Goal: Task Accomplishment & Management: Use online tool/utility

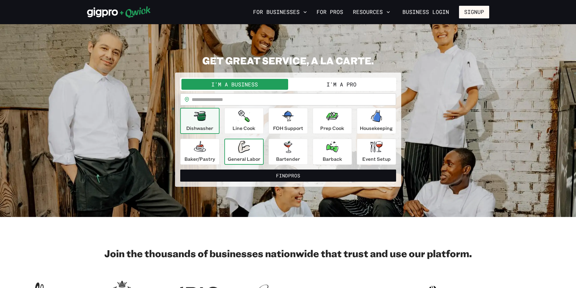
click at [243, 155] on div "General Labor" at bounding box center [244, 152] width 33 height 22
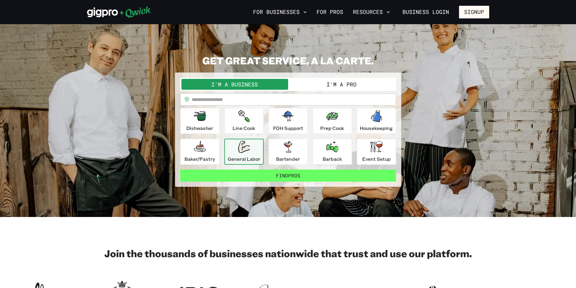
click at [271, 176] on button "Find Pros" at bounding box center [288, 176] width 216 height 12
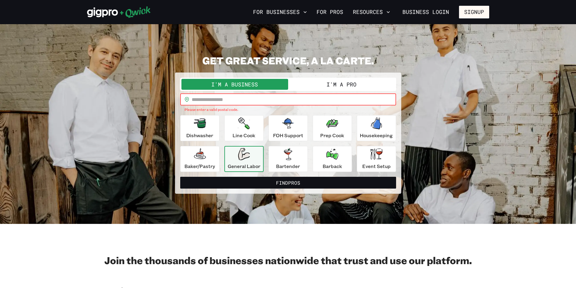
click at [220, 101] on input "text" at bounding box center [294, 99] width 204 height 12
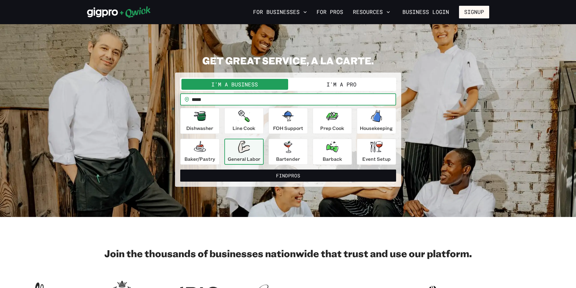
type input "*****"
click at [180, 170] on button "Find Pros" at bounding box center [288, 176] width 216 height 12
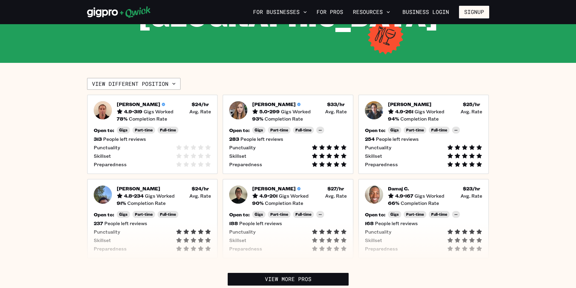
scroll to position [212, 0]
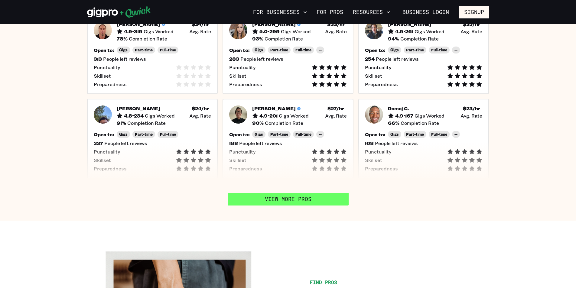
click at [278, 193] on link "View More Pros" at bounding box center [288, 199] width 121 height 13
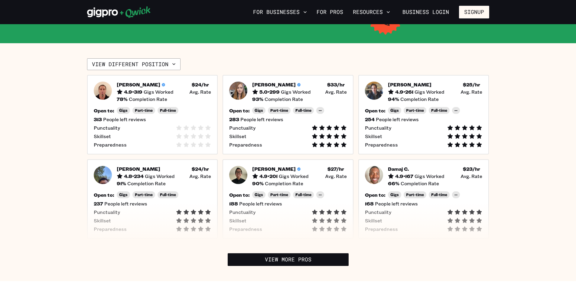
scroll to position [0, 0]
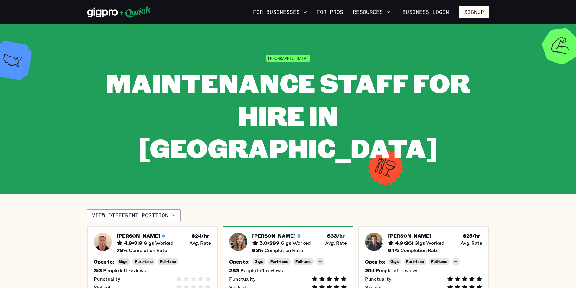
click at [235, 233] on img at bounding box center [238, 242] width 18 height 18
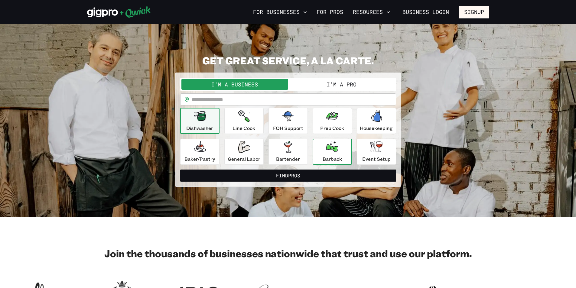
click at [335, 157] on p "Barback" at bounding box center [332, 158] width 19 height 7
click at [330, 148] on icon "button" at bounding box center [332, 147] width 12 height 11
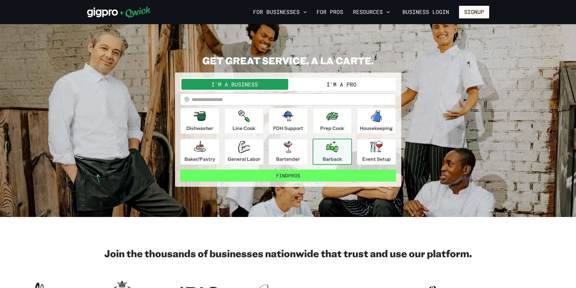
click at [313, 179] on button "Find Pros" at bounding box center [288, 176] width 216 height 12
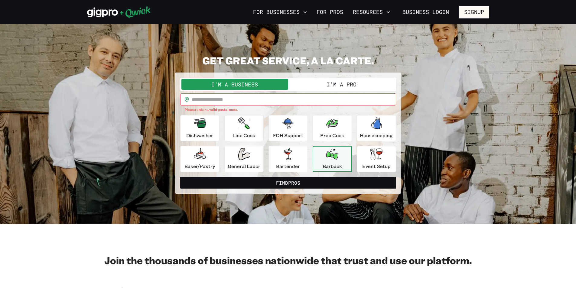
click at [249, 102] on input "text" at bounding box center [294, 99] width 204 height 12
type input "*****"
click at [180, 177] on button "Find Pros" at bounding box center [288, 183] width 216 height 12
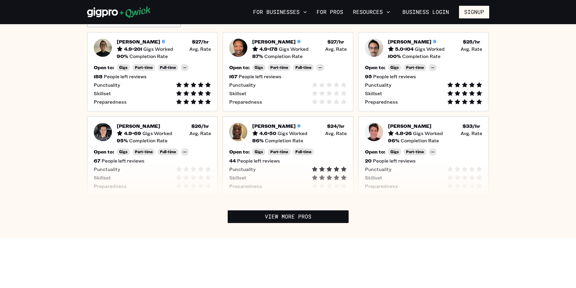
scroll to position [151, 0]
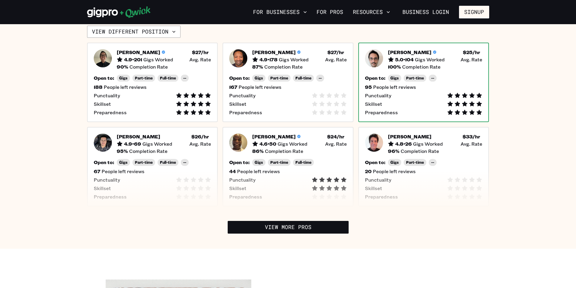
click at [460, 73] on div "[PERSON_NAME] 5.0 • 104 Gigs Worked $ 25 /hr • Avg. Rate 100 % Completion Rate …" at bounding box center [423, 83] width 131 height 80
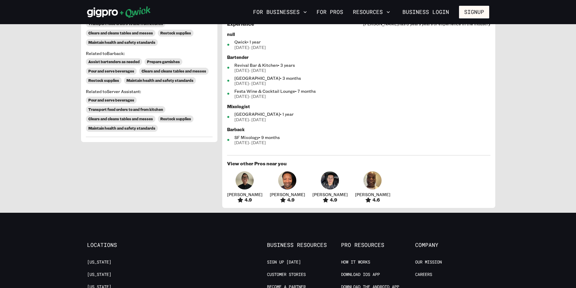
scroll to position [363, 0]
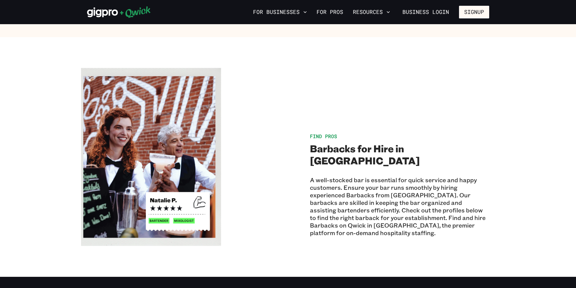
scroll to position [151, 0]
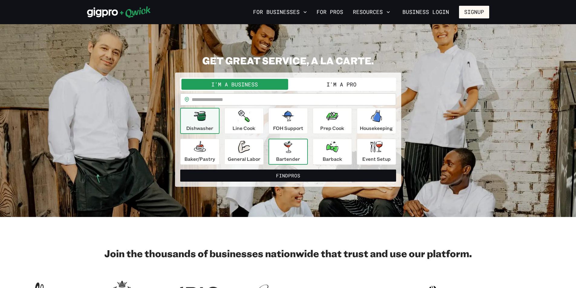
scroll to position [30, 0]
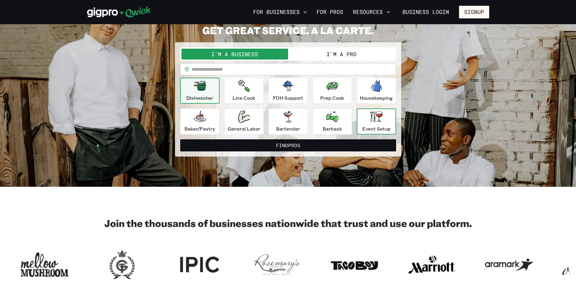
click at [383, 117] on div "Event Setup" at bounding box center [376, 122] width 28 height 22
click at [264, 71] on input "text" at bounding box center [294, 69] width 204 height 12
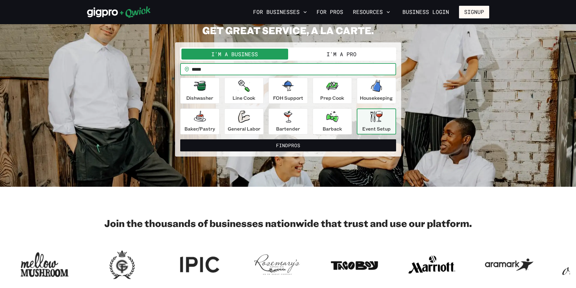
type input "*****"
click at [180, 139] on button "Find Pros" at bounding box center [288, 145] width 216 height 12
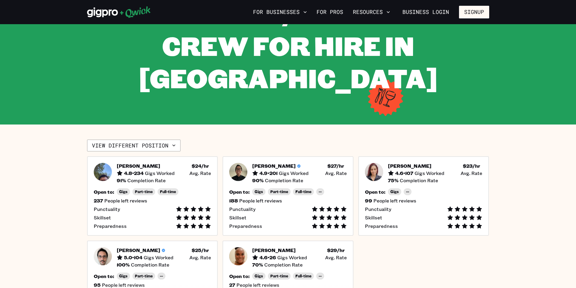
scroll to position [91, 0]
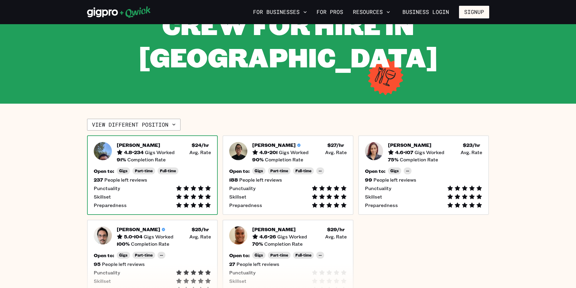
click at [180, 180] on div "237 People left reviews" at bounding box center [153, 180] width 118 height 6
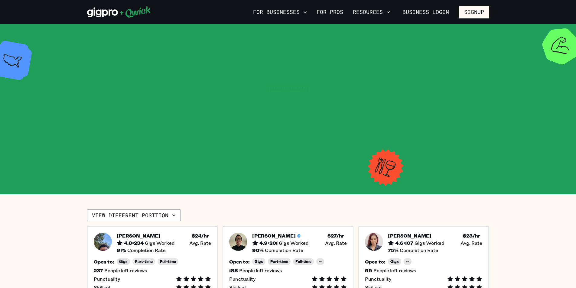
scroll to position [91, 0]
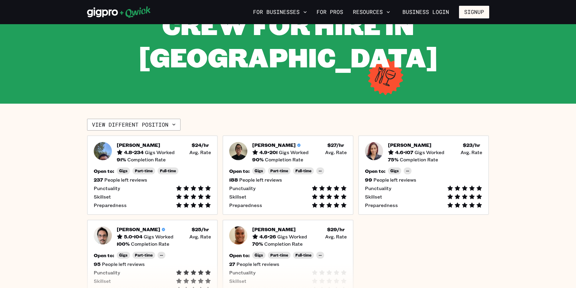
scroll to position [30, 0]
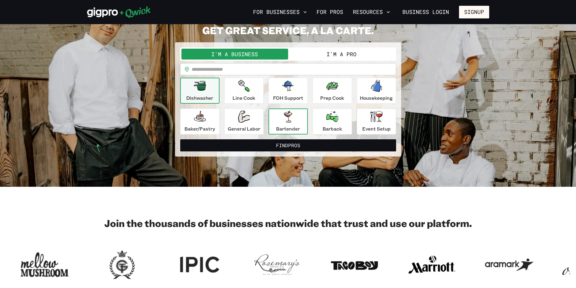
click at [273, 117] on button "Bartender" at bounding box center [288, 122] width 39 height 26
click at [252, 64] on input "text" at bounding box center [294, 69] width 204 height 12
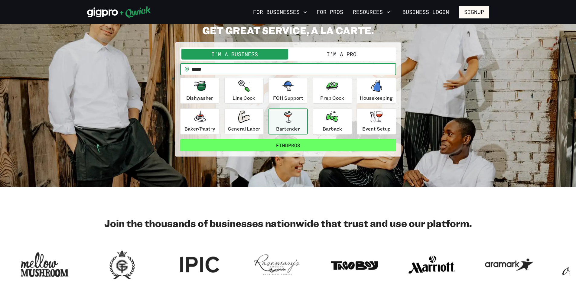
type input "*****"
click at [293, 143] on button "Find Pros" at bounding box center [288, 145] width 216 height 12
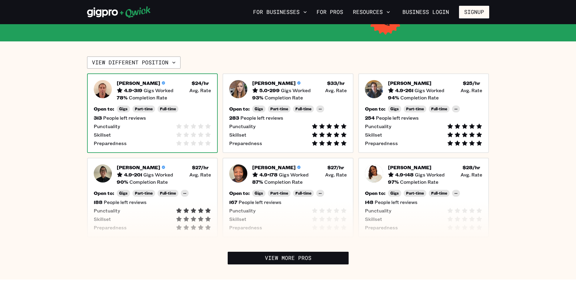
scroll to position [121, 0]
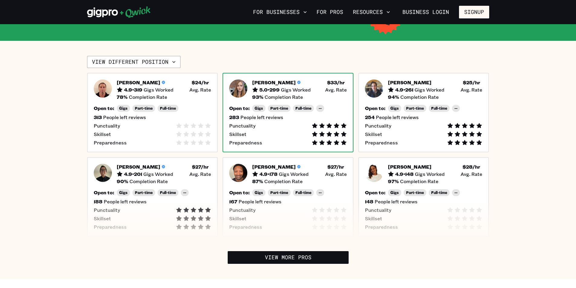
click at [296, 93] on div "[PERSON_NAME] 5.0 • 299 Gigs Worked $ 33 /hr • Avg. Rate 93 % Completion Rate" at bounding box center [299, 90] width 95 height 21
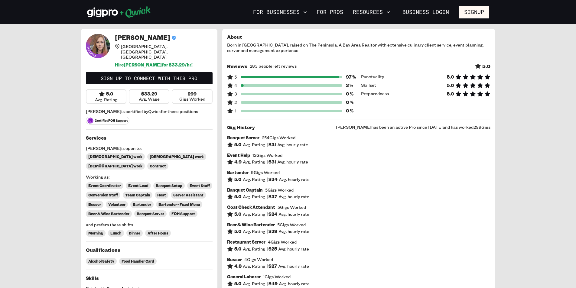
scroll to position [121, 0]
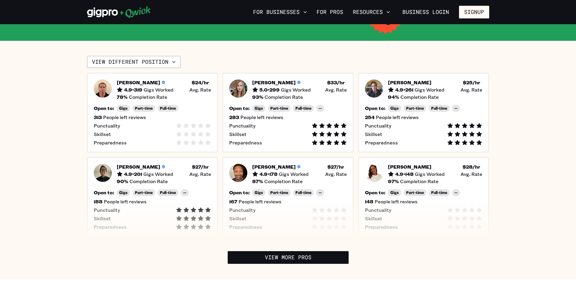
scroll to position [30, 0]
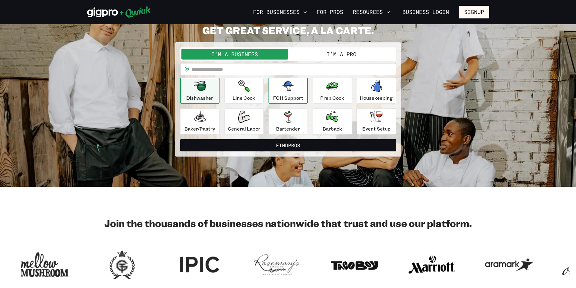
click at [291, 90] on icon "button" at bounding box center [288, 86] width 12 height 10
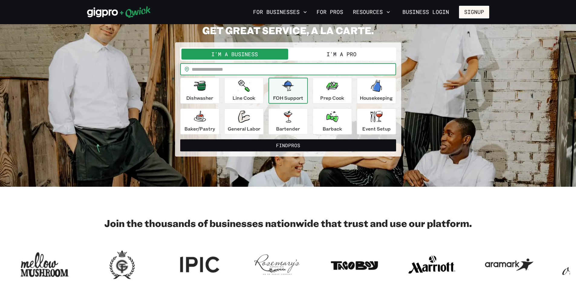
click at [257, 70] on input "text" at bounding box center [294, 69] width 204 height 12
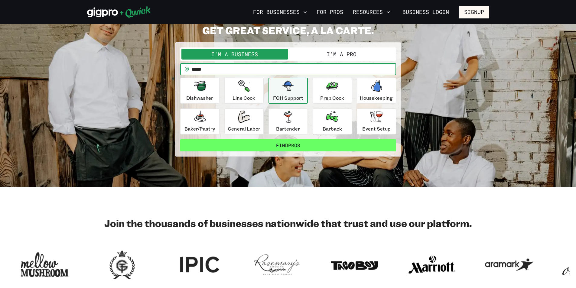
type input "*****"
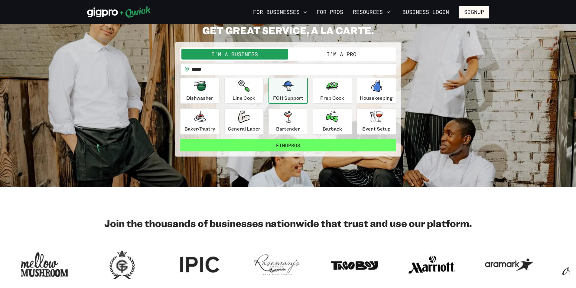
click at [308, 149] on button "Find Pros" at bounding box center [288, 145] width 216 height 12
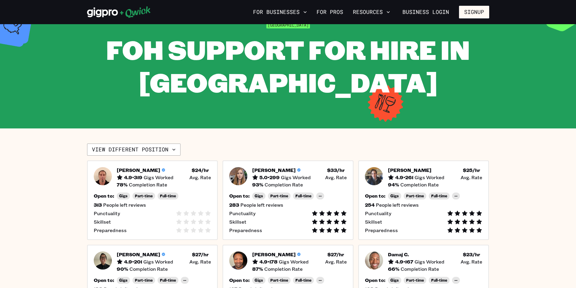
scroll to position [91, 0]
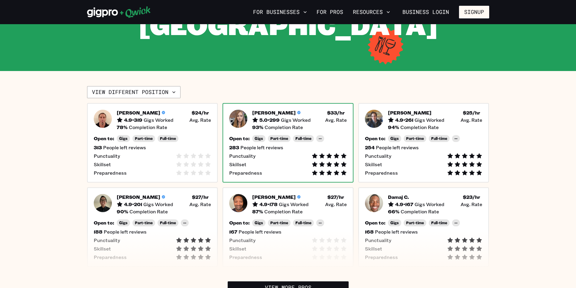
click at [297, 128] on span "Completion Rate" at bounding box center [284, 127] width 38 height 6
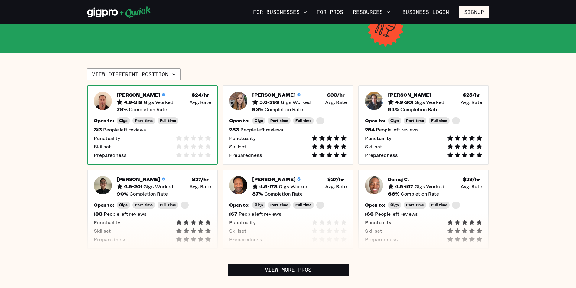
scroll to position [212, 0]
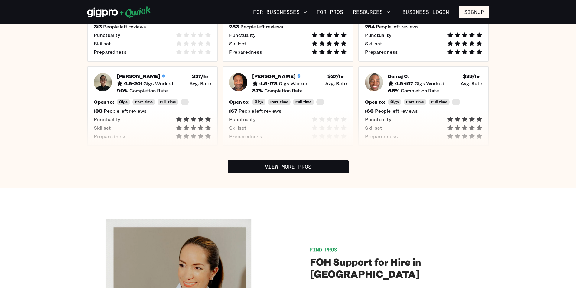
scroll to position [30, 0]
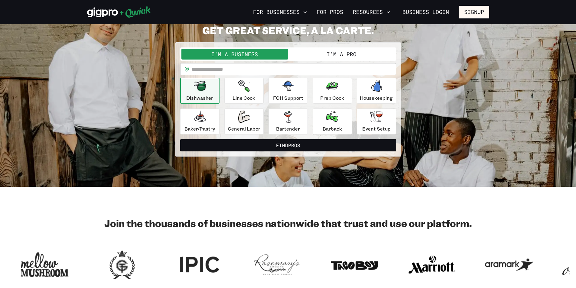
click at [347, 51] on button "I'm a Pro" at bounding box center [341, 54] width 107 height 11
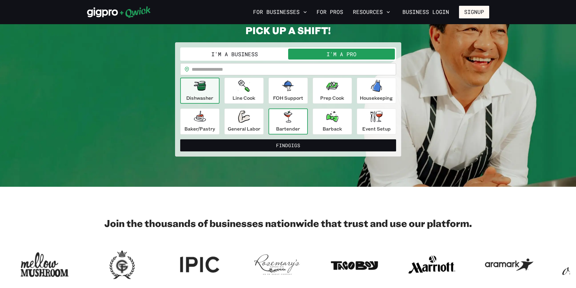
click at [285, 119] on icon "button" at bounding box center [288, 117] width 8 height 12
click at [236, 70] on input "text" at bounding box center [294, 69] width 204 height 12
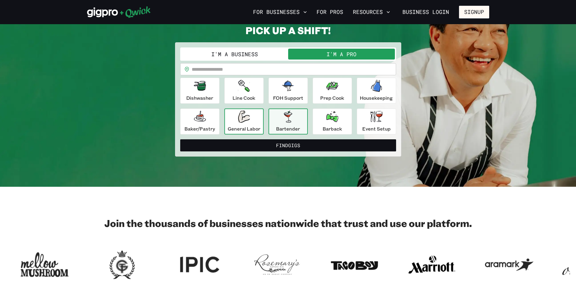
click at [253, 124] on div "General Labor" at bounding box center [244, 122] width 33 height 22
click at [219, 70] on input "text" at bounding box center [294, 69] width 204 height 12
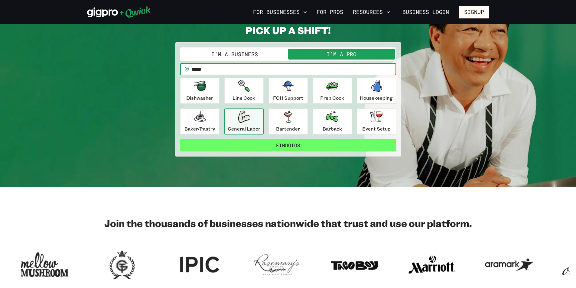
type input "*****"
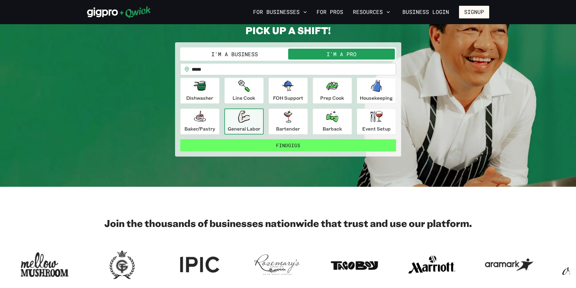
click at [307, 142] on button "Find Gigs" at bounding box center [288, 145] width 216 height 12
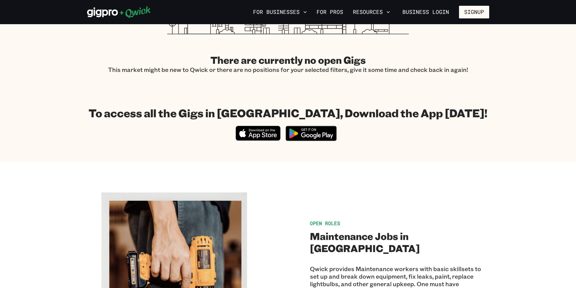
scroll to position [121, 0]
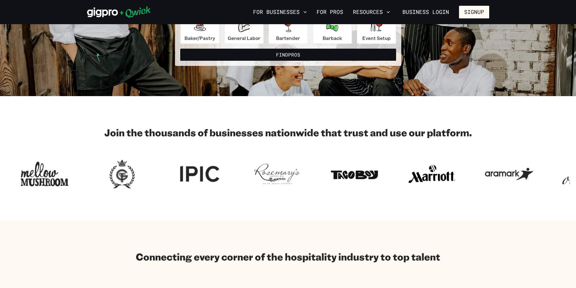
scroll to position [30, 0]
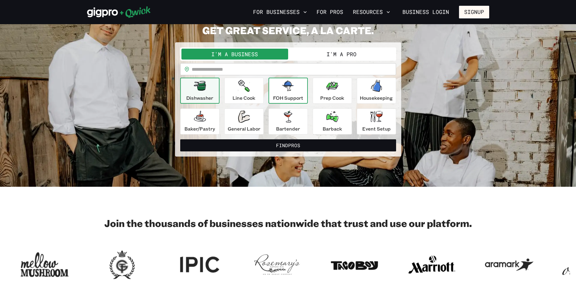
click at [278, 94] on div "FOH Support" at bounding box center [288, 91] width 30 height 22
click at [242, 72] on input "text" at bounding box center [294, 69] width 204 height 12
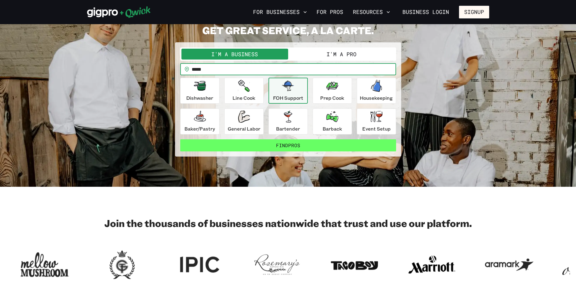
type input "*****"
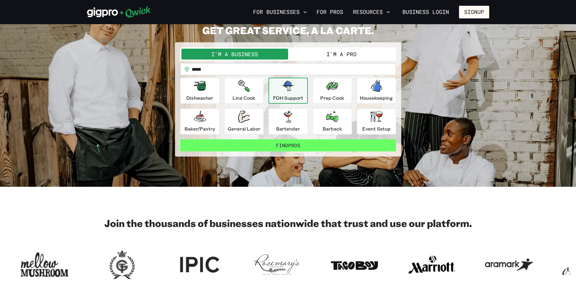
click at [316, 148] on button "Find Pros" at bounding box center [288, 145] width 216 height 12
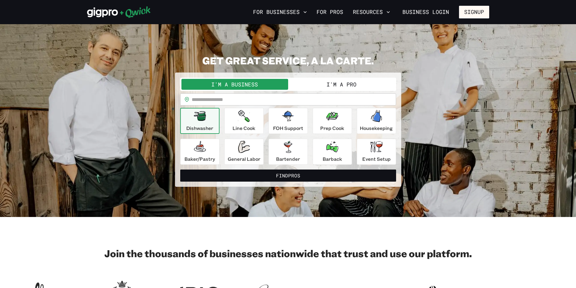
scroll to position [30, 0]
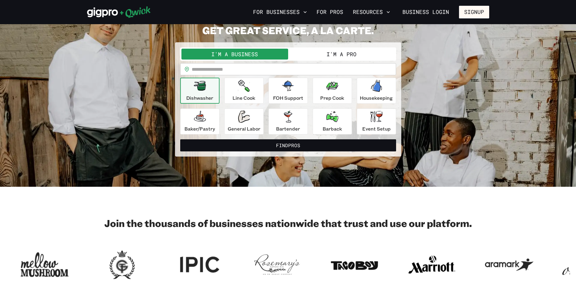
click at [369, 58] on button "I'm a Pro" at bounding box center [341, 54] width 107 height 11
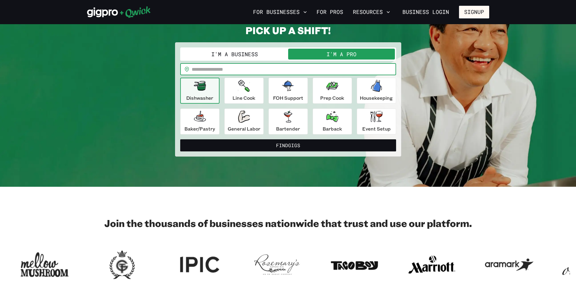
click at [201, 68] on input "text" at bounding box center [294, 69] width 204 height 12
type input "*****"
click at [285, 92] on div "FOH Support" at bounding box center [288, 91] width 30 height 22
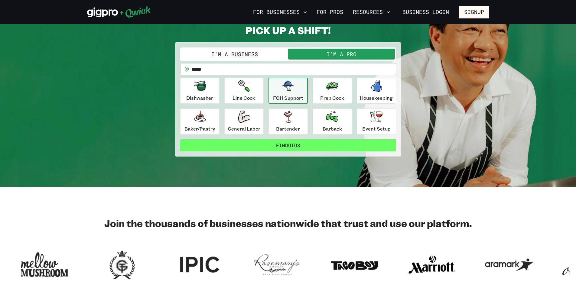
click at [305, 145] on button "Find Gigs" at bounding box center [288, 145] width 216 height 12
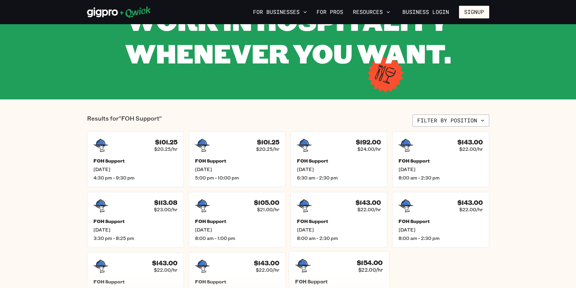
scroll to position [60, 0]
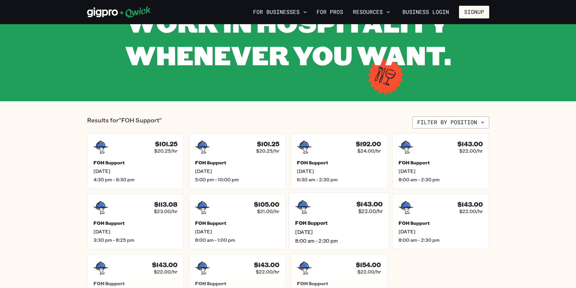
click at [331, 233] on span "[DATE]" at bounding box center [339, 232] width 88 height 6
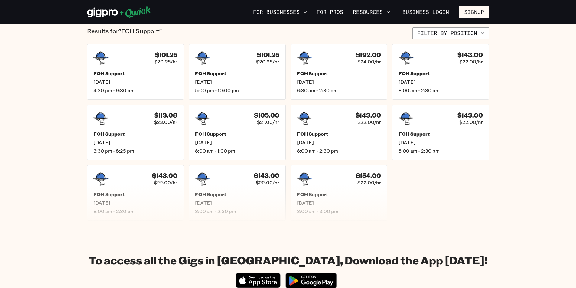
scroll to position [151, 0]
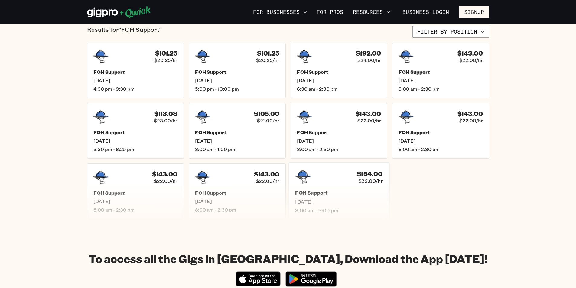
click at [303, 192] on h5 "FOH Support" at bounding box center [339, 193] width 88 height 6
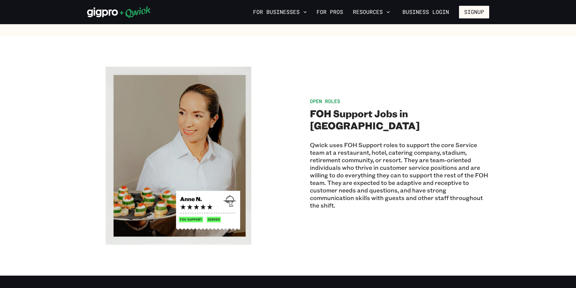
scroll to position [423, 0]
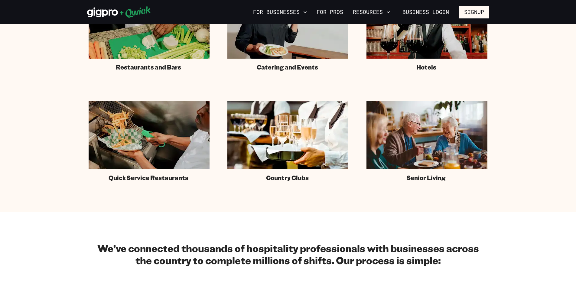
scroll to position [30, 0]
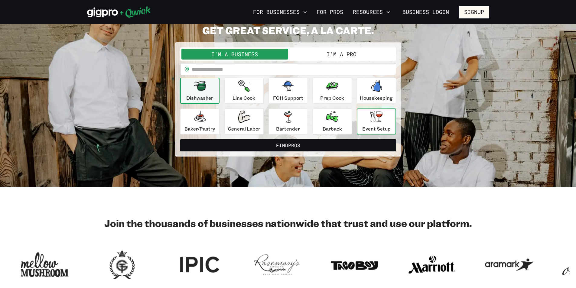
click at [378, 119] on icon "button" at bounding box center [376, 116] width 12 height 11
click at [235, 70] on input "text" at bounding box center [294, 69] width 204 height 12
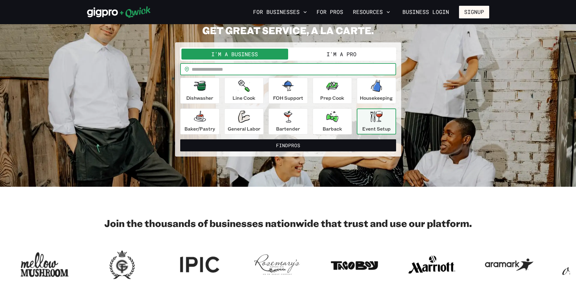
click at [314, 56] on button "I'm a Pro" at bounding box center [341, 54] width 107 height 11
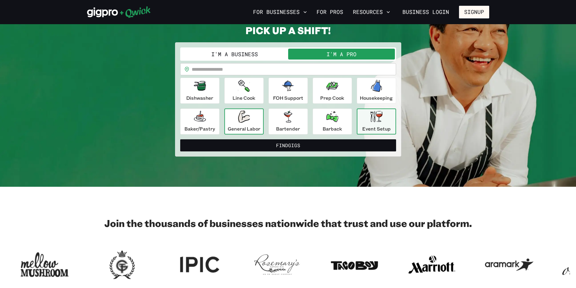
click at [254, 124] on div "General Labor" at bounding box center [244, 122] width 33 height 22
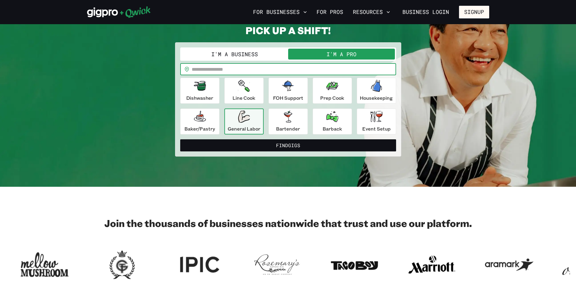
click at [243, 70] on input "text" at bounding box center [294, 69] width 204 height 12
type input "*****"
click at [180, 139] on button "Find Gigs" at bounding box center [288, 145] width 216 height 12
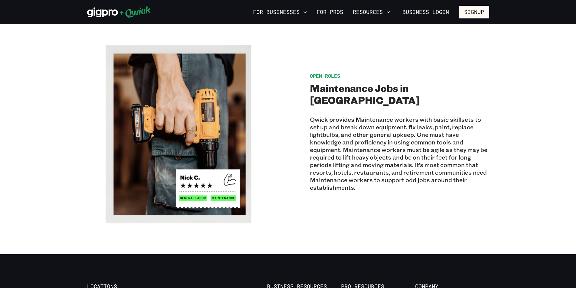
scroll to position [393, 0]
